Goal: Task Accomplishment & Management: Use online tool/utility

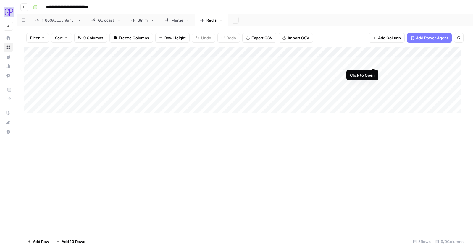
click at [373, 63] on div "Add Column" at bounding box center [245, 82] width 442 height 70
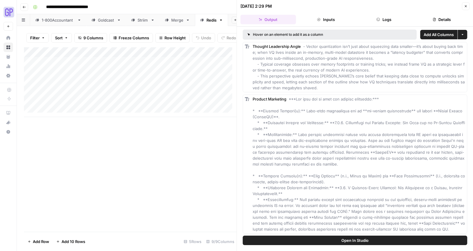
click at [349, 239] on span "Open In Studio" at bounding box center [354, 241] width 27 height 6
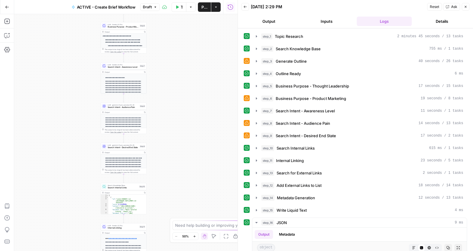
click at [271, 21] on button "Output" at bounding box center [268, 21] width 55 height 9
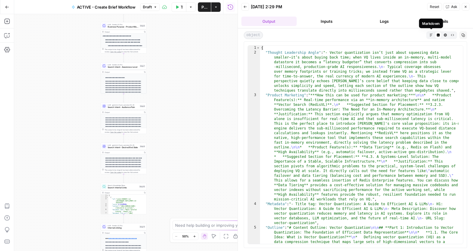
click at [431, 33] on icon "button" at bounding box center [431, 34] width 3 height 3
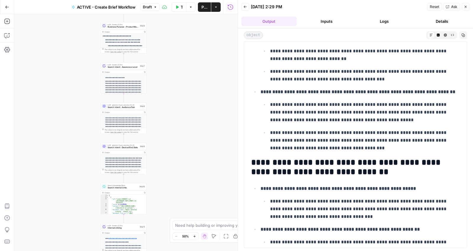
scroll to position [1458, 0]
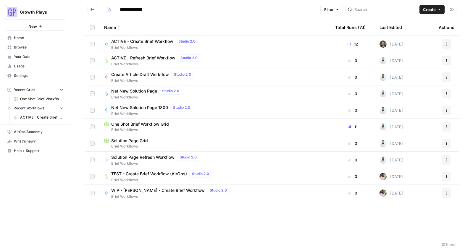
click at [122, 75] on span "Create Article Draft Workflow" at bounding box center [140, 75] width 58 height 6
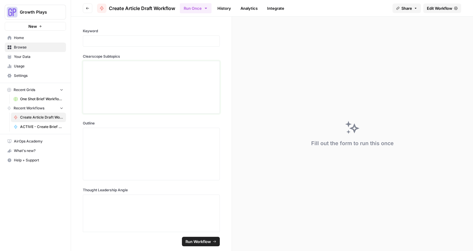
click at [151, 79] on div at bounding box center [151, 87] width 129 height 47
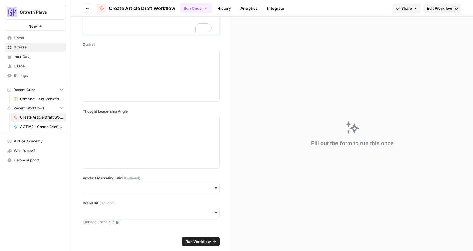
scroll to position [79, 0]
click at [125, 154] on div at bounding box center [151, 142] width 129 height 47
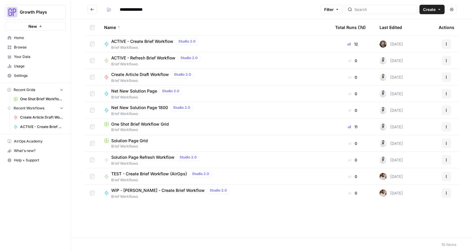
click at [27, 107] on span "Recent Workflows" at bounding box center [29, 108] width 31 height 5
click at [27, 109] on span "Recent Workflows" at bounding box center [29, 108] width 31 height 5
click at [27, 116] on span "Create Article Draft Workflow" at bounding box center [41, 117] width 43 height 5
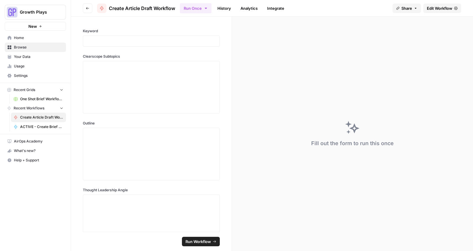
click at [23, 106] on span "Recent Workflows" at bounding box center [29, 108] width 31 height 5
click at [23, 107] on span "Recent Workflows" at bounding box center [29, 108] width 31 height 5
click at [27, 34] on link "Home" at bounding box center [35, 37] width 61 height 9
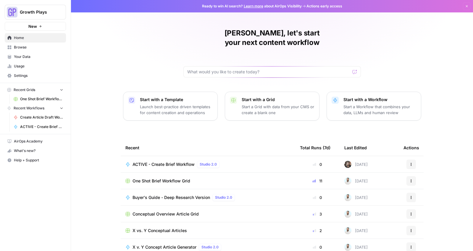
click at [22, 46] on span "Browse" at bounding box center [38, 47] width 49 height 5
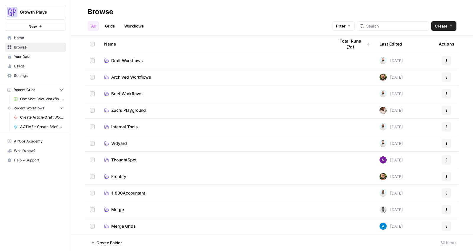
click at [117, 58] on span "Draft Workflows" at bounding box center [127, 61] width 32 height 6
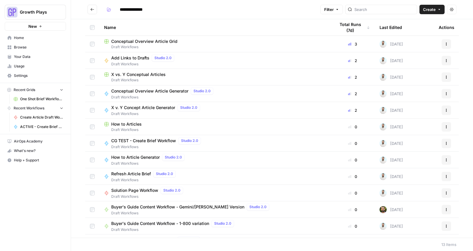
click at [128, 75] on span "X vs. Y Conceptual Articles" at bounding box center [138, 75] width 54 height 6
